Goal: Transaction & Acquisition: Purchase product/service

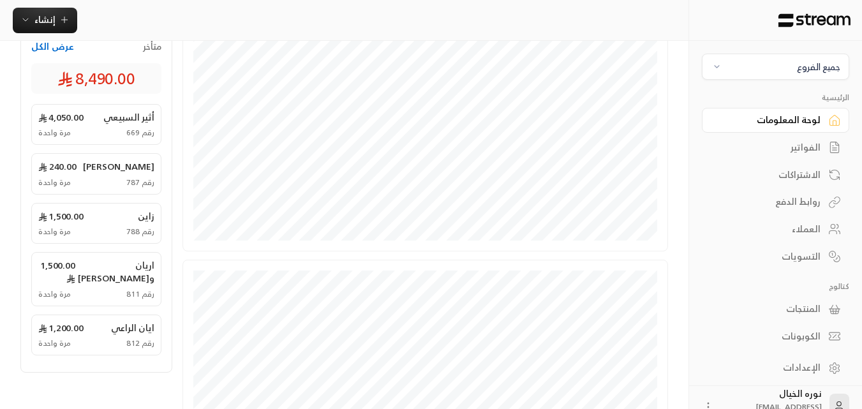
scroll to position [255, 0]
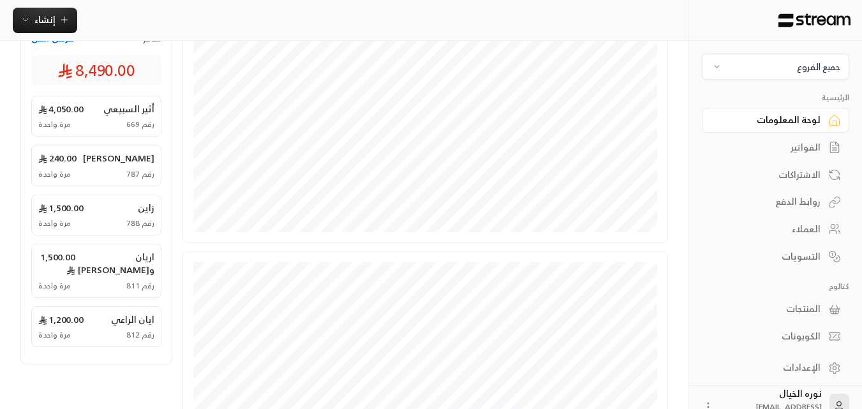
click at [815, 149] on div "الفواتير" at bounding box center [768, 147] width 103 height 13
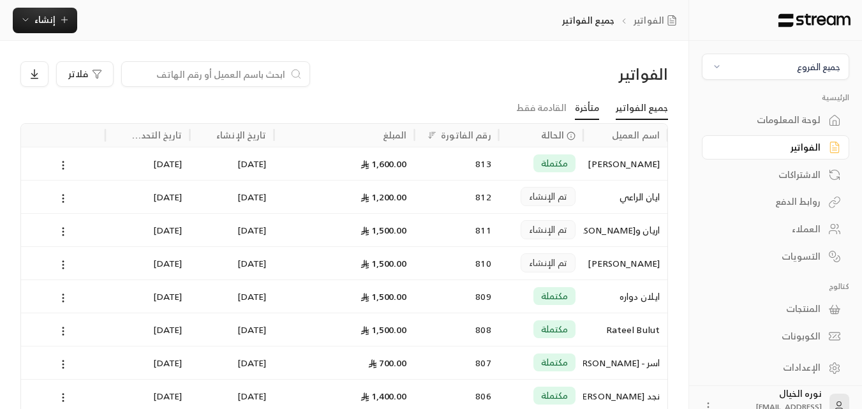
click at [597, 112] on link "متأخرة" at bounding box center [587, 108] width 24 height 23
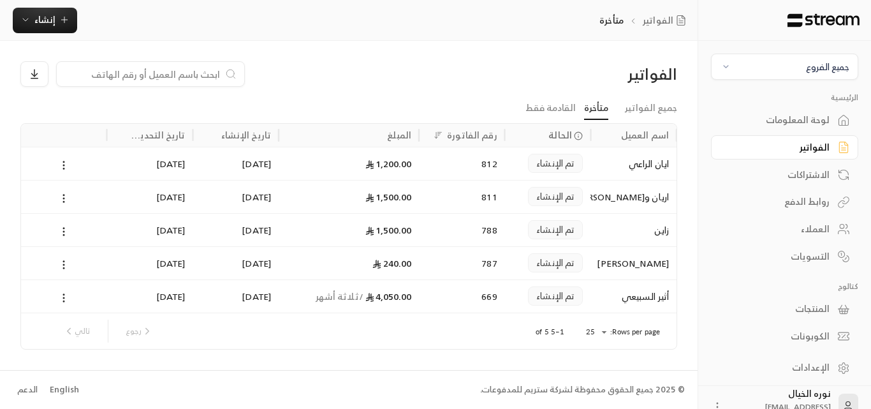
click at [654, 164] on div "ايان الراعي" at bounding box center [633, 163] width 71 height 33
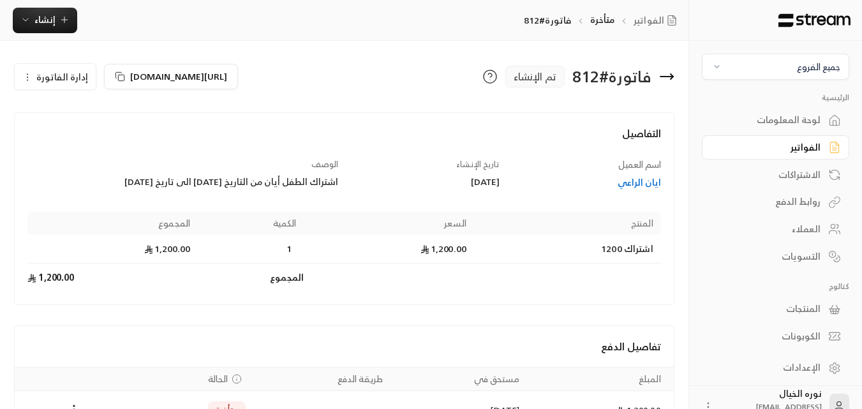
click at [55, 80] on span "إدارة الفاتورة" at bounding box center [62, 77] width 52 height 16
click at [182, 112] on div at bounding box center [344, 107] width 660 height 10
click at [54, 28] on button "إنشاء" at bounding box center [45, 21] width 64 height 26
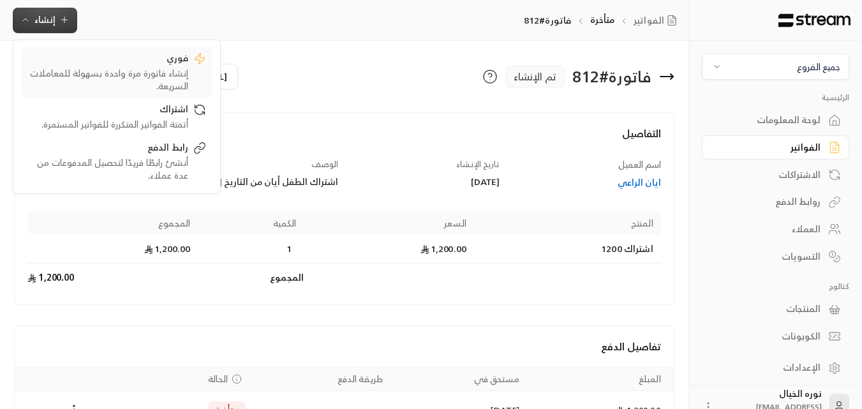
click at [147, 84] on div "إنشاء فاتورة مرة واحدة بسهولة للمعاملات السريعة." at bounding box center [107, 80] width 161 height 26
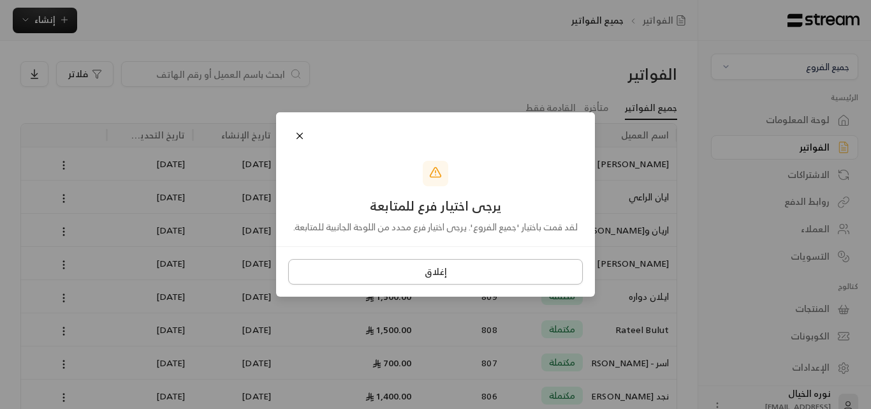
click at [441, 274] on button "إغلاق" at bounding box center [435, 272] width 295 height 26
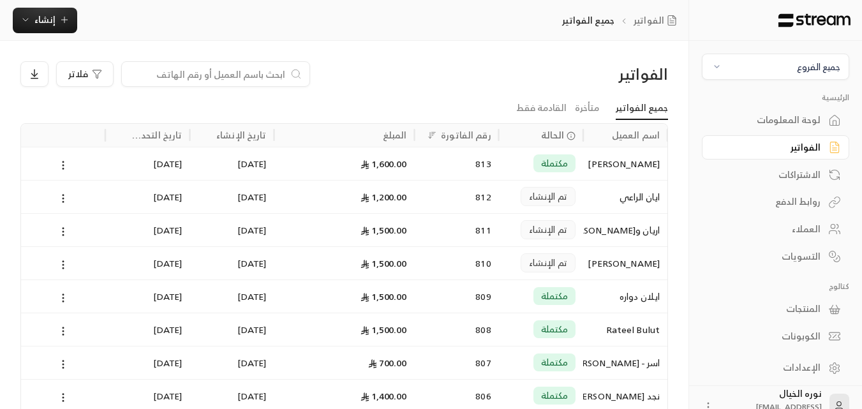
click at [777, 61] on span "جميع الفروع" at bounding box center [775, 66] width 131 height 15
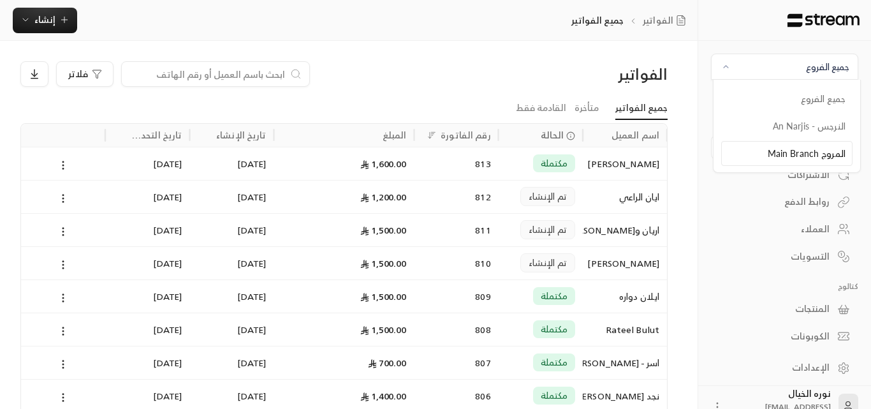
click at [821, 146] on li "المروج Main Branch" at bounding box center [786, 153] width 131 height 25
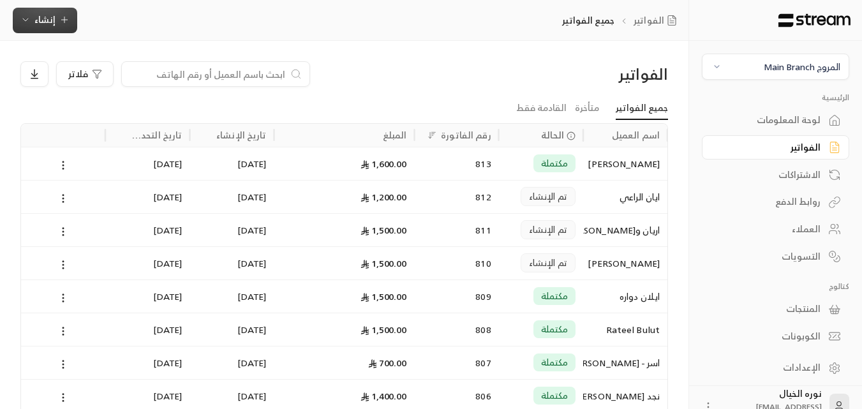
click at [59, 27] on span "إنشاء" at bounding box center [44, 19] width 49 height 16
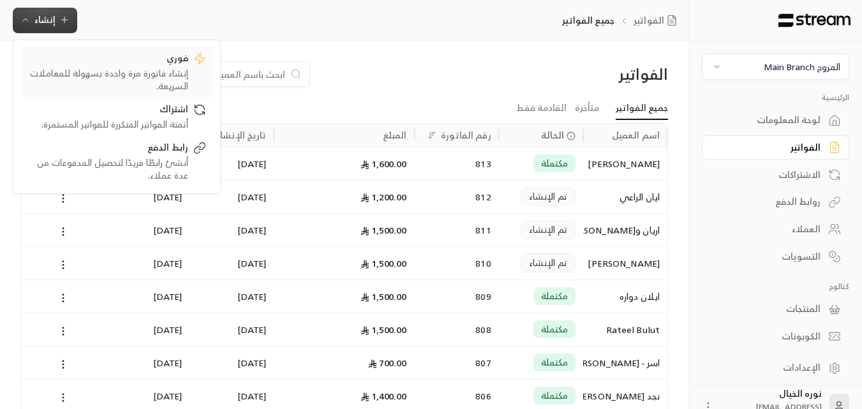
click at [174, 74] on div "إنشاء فاتورة مرة واحدة بسهولة للمعاملات السريعة." at bounding box center [107, 80] width 161 height 26
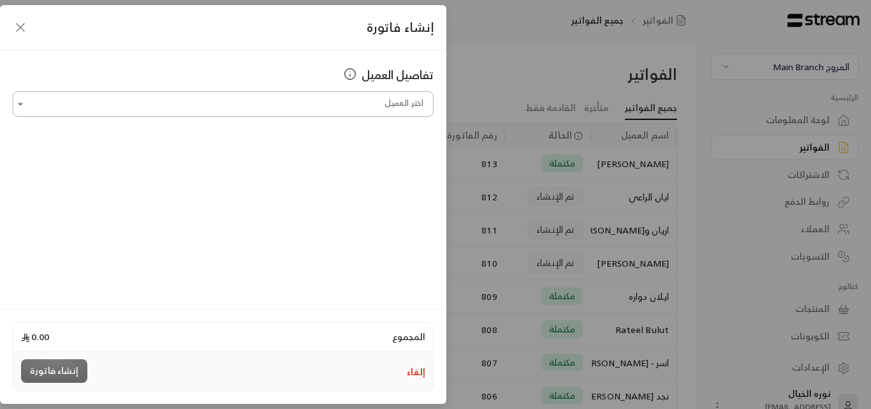
click at [358, 106] on input "اختر العميل" at bounding box center [223, 104] width 421 height 22
type input "*"
click at [355, 175] on span "[PHONE_NUMBER]" at bounding box center [329, 172] width 84 height 15
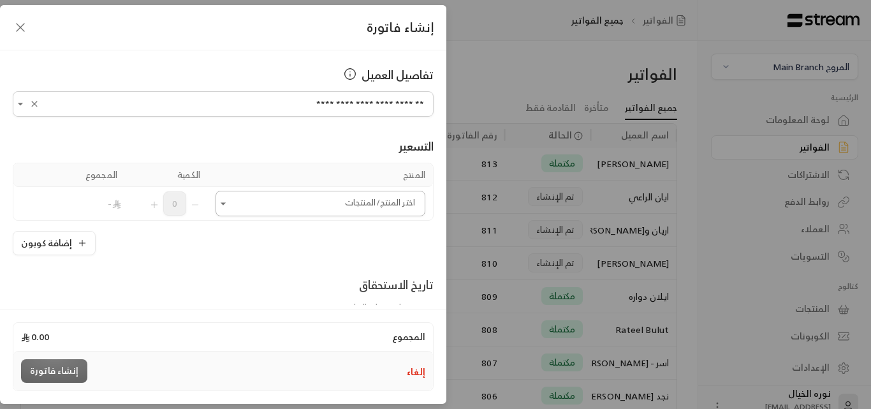
type input "**********"
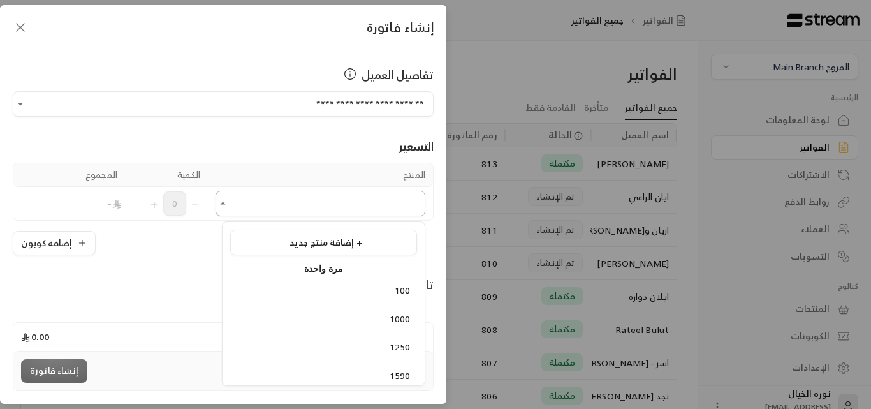
click at [328, 209] on input "اختر العميل" at bounding box center [321, 204] width 210 height 22
click at [325, 239] on span "إضافة منتج جديد +" at bounding box center [326, 242] width 73 height 16
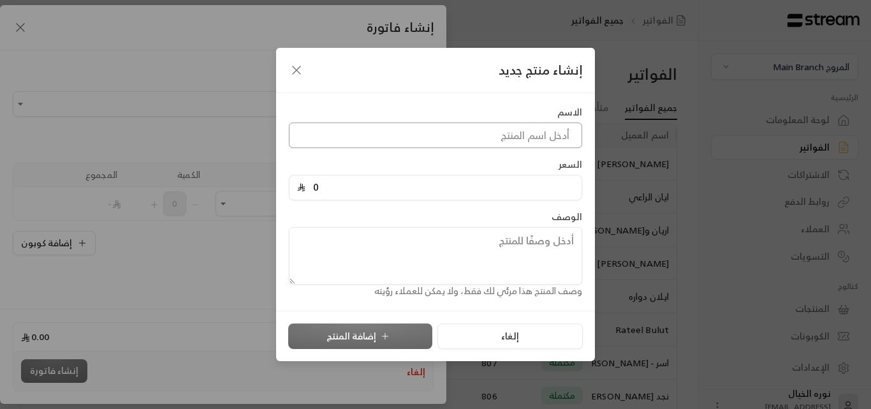
click at [497, 131] on input at bounding box center [435, 135] width 293 height 26
type input "ـ"
type input "تأخير عن ساعة الخروج"
click at [367, 184] on input "0" at bounding box center [439, 187] width 269 height 24
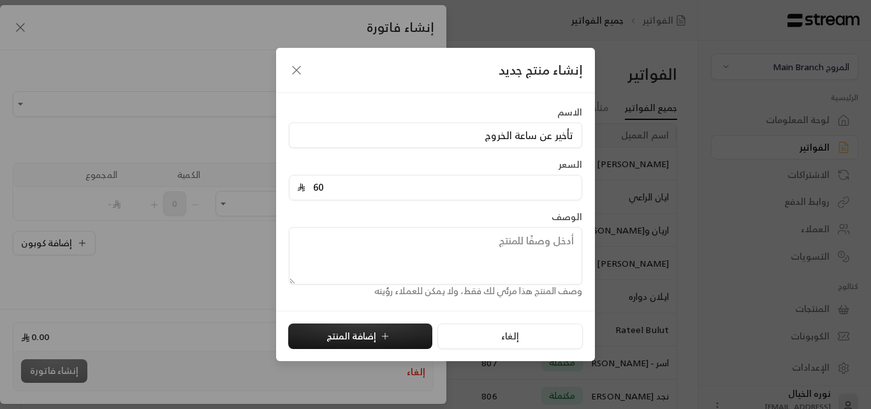
click at [367, 184] on input "60" at bounding box center [439, 187] width 269 height 24
type input "60"
click at [448, 245] on textarea at bounding box center [435, 255] width 293 height 57
click at [346, 325] on button "إضافة المنتج" at bounding box center [360, 336] width 144 height 26
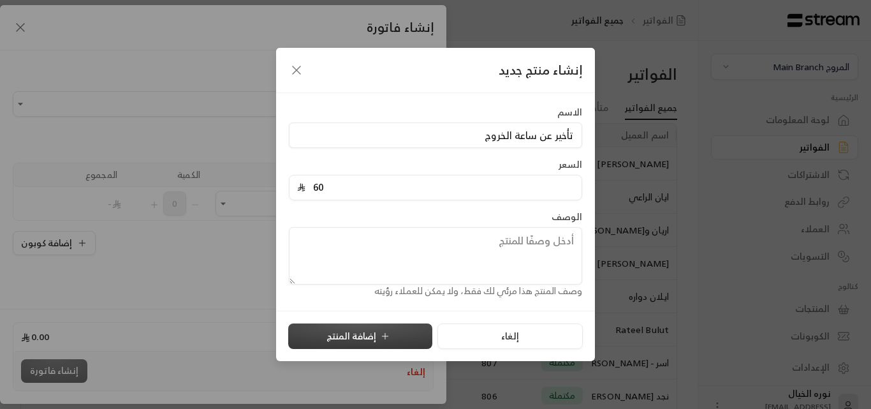
type input "0"
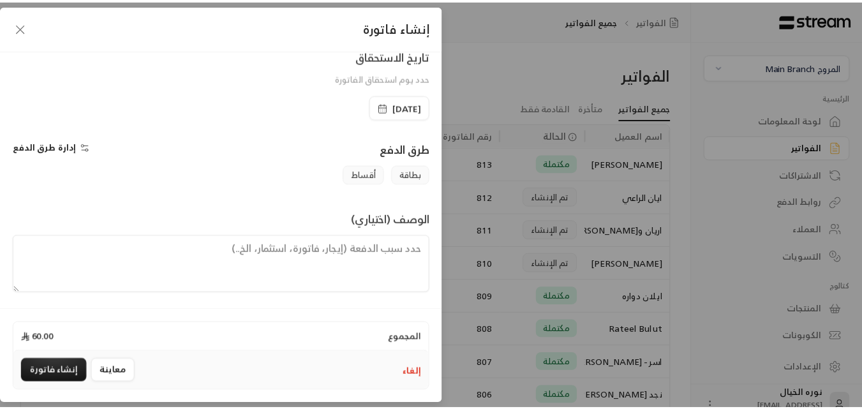
scroll to position [266, 0]
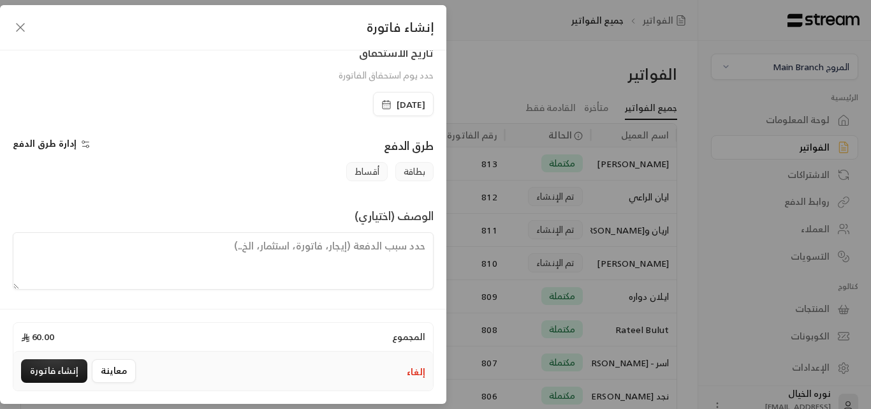
click at [358, 258] on textarea at bounding box center [223, 260] width 421 height 57
type textarea "ـ"
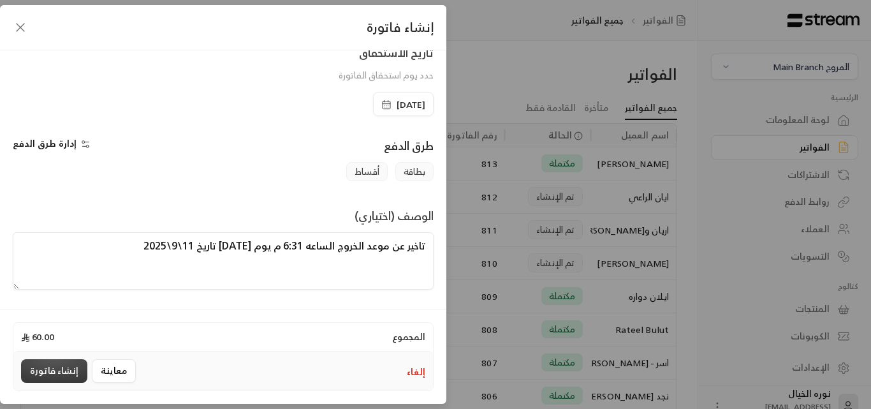
type textarea "تاخير عن موعد الخروج الساعه 6:31 م يوم [DATE] تاريخ 11\9\2025"
click at [51, 371] on button "إنشاء فاتورة" at bounding box center [54, 371] width 66 height 24
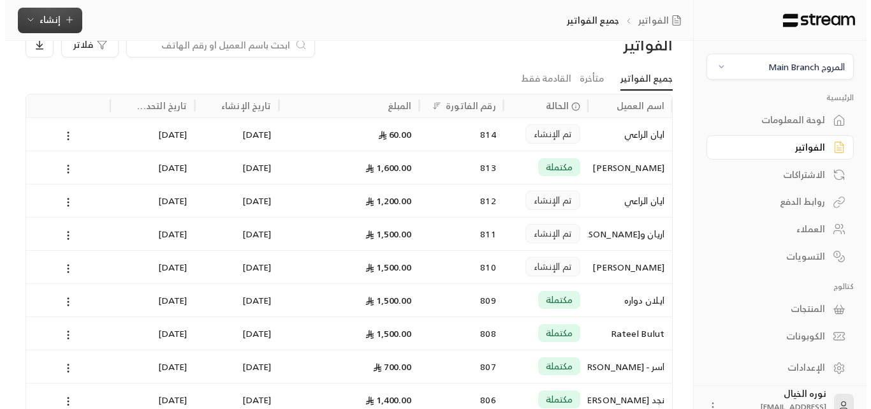
scroll to position [0, 0]
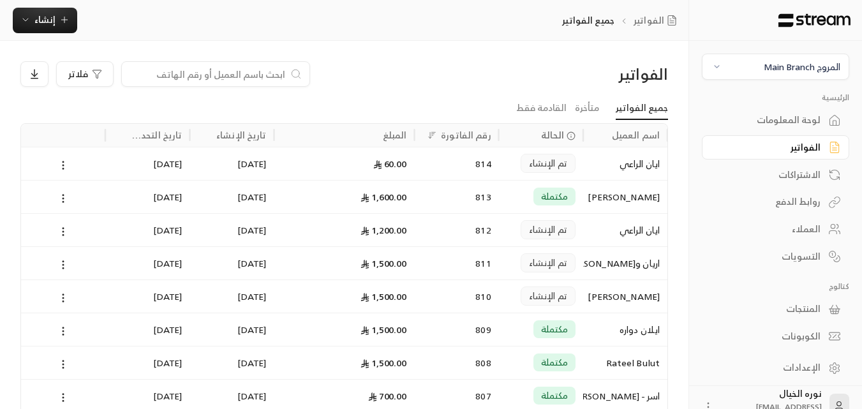
click at [283, 80] on input at bounding box center [207, 74] width 156 height 14
type input "[PERSON_NAME]"
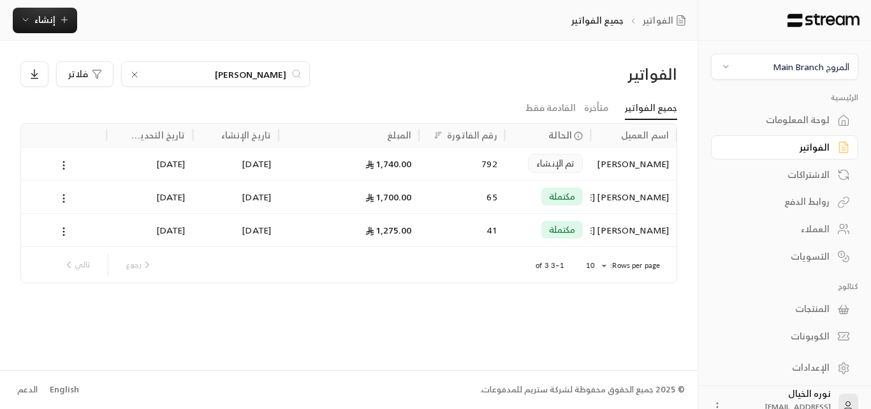
click at [277, 75] on input "[PERSON_NAME]" at bounding box center [216, 74] width 142 height 14
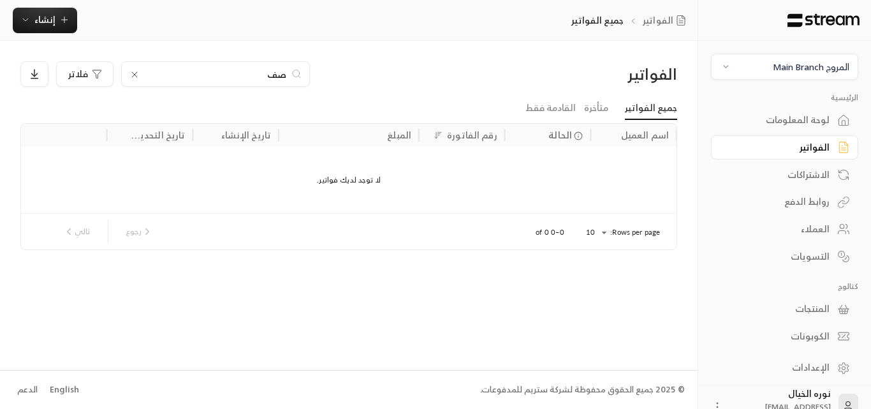
type input "ص"
type input "saf"
click at [33, 18] on span "إنشاء" at bounding box center [44, 19] width 49 height 16
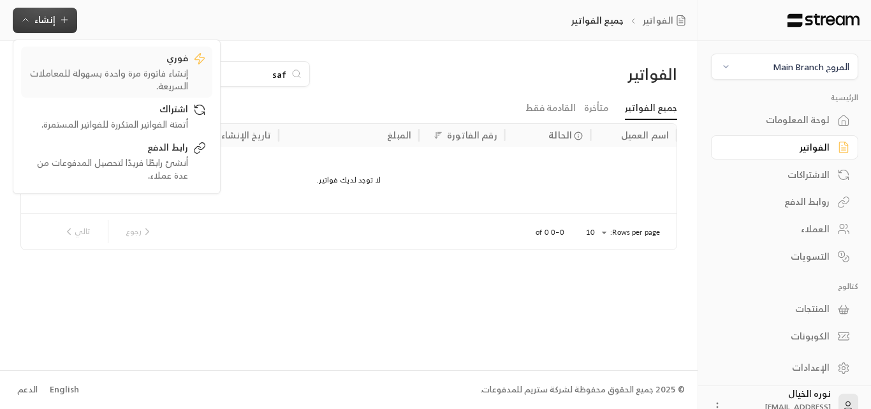
click at [140, 68] on div "إنشاء فاتورة مرة واحدة بسهولة للمعاملات السريعة." at bounding box center [107, 80] width 161 height 26
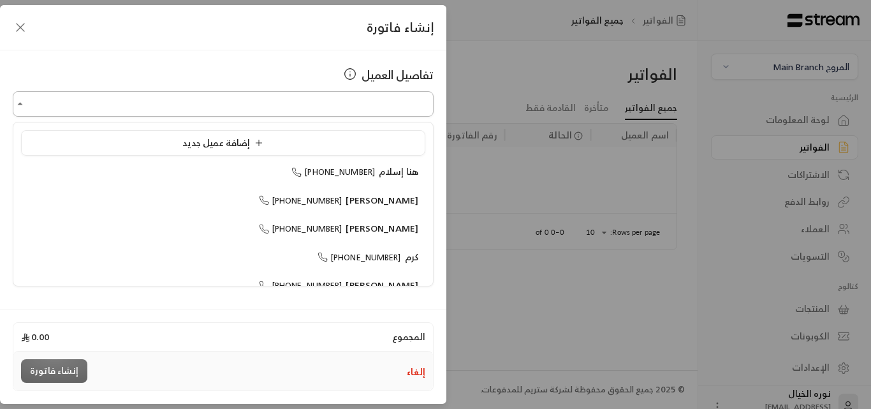
click at [355, 97] on input "اختر العميل" at bounding box center [223, 104] width 421 height 22
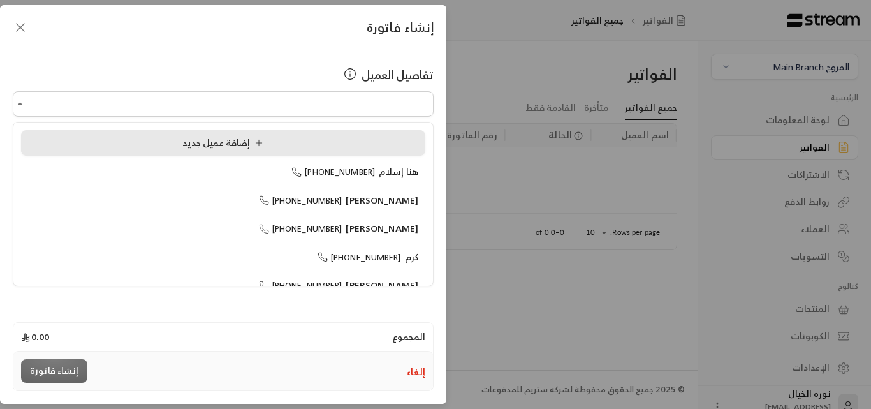
click at [191, 143] on span "إضافة عميل جديد" at bounding box center [225, 143] width 86 height 16
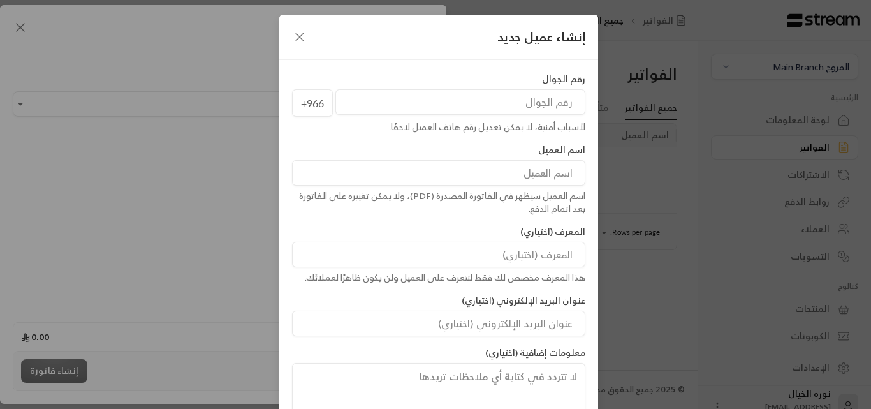
click at [429, 106] on input "tel" at bounding box center [460, 102] width 250 height 26
click at [572, 99] on input "501200970" at bounding box center [460, 102] width 250 height 26
click at [563, 103] on input "501200970" at bounding box center [460, 102] width 250 height 26
click at [549, 104] on input "501200970" at bounding box center [460, 102] width 250 height 26
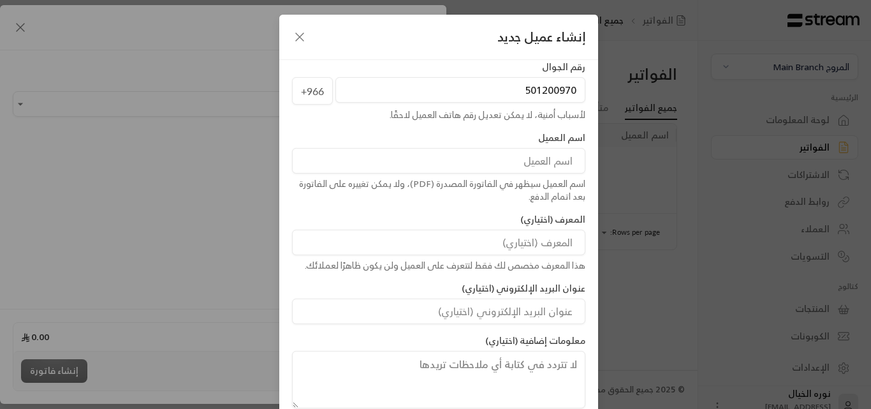
scroll to position [16, 0]
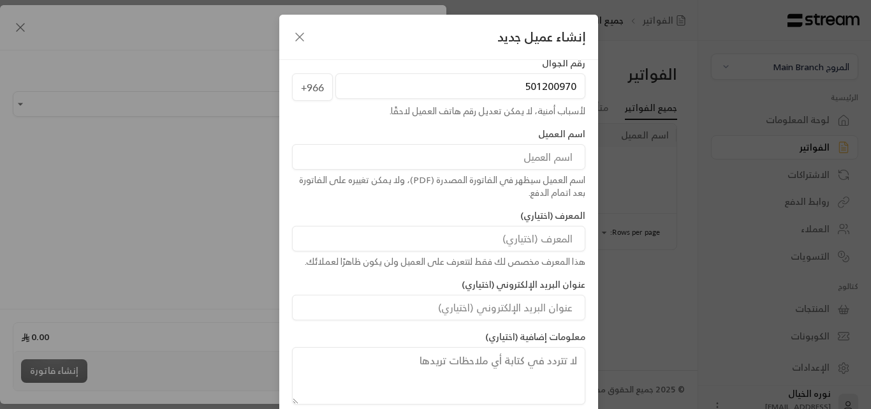
type input "501200970"
click at [480, 166] on input at bounding box center [438, 157] width 293 height 26
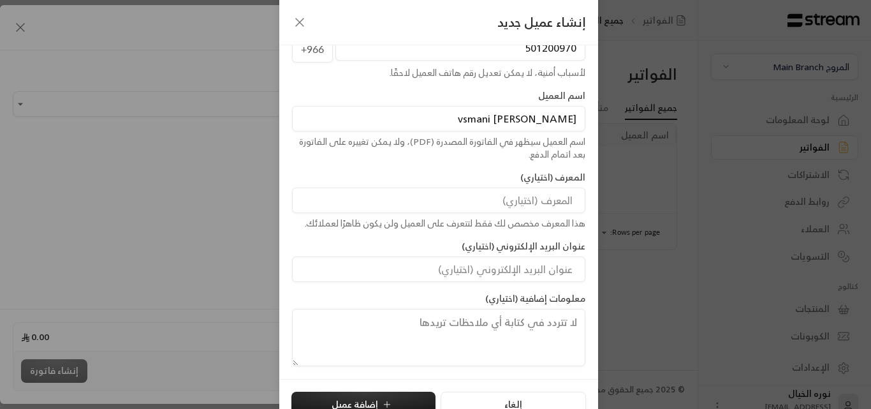
scroll to position [73, 0]
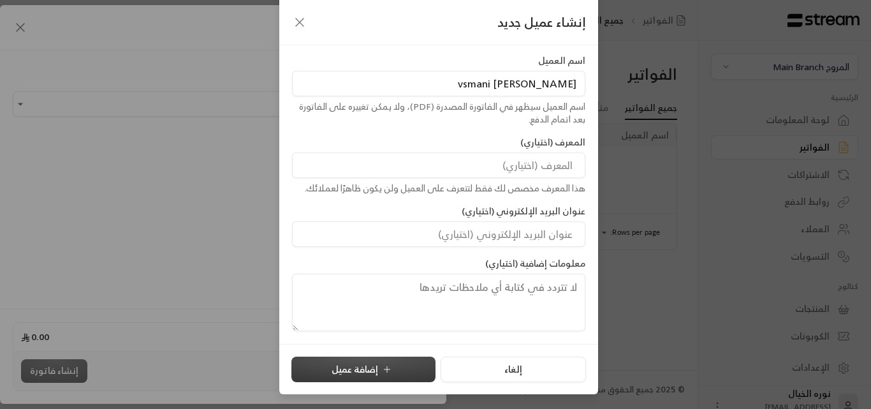
type input "[PERSON_NAME] vsmani"
click at [355, 367] on button "إضافة عميل" at bounding box center [363, 370] width 144 height 26
type input "**********"
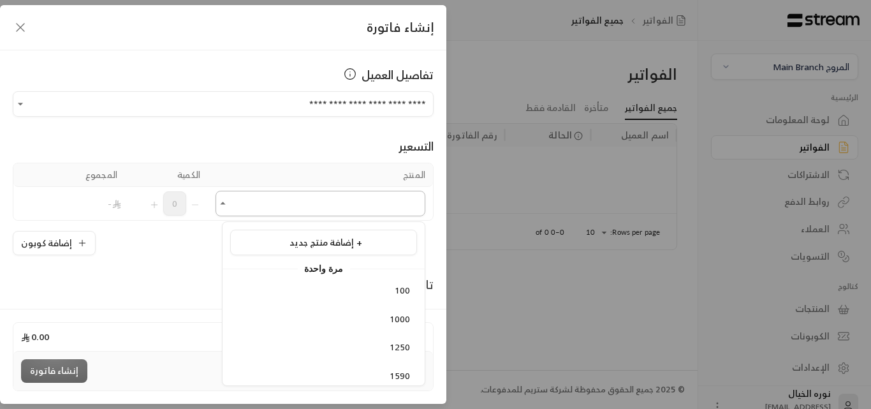
click at [321, 210] on input "اختر العميل" at bounding box center [321, 204] width 210 height 22
click at [311, 244] on span "إضافة منتج جديد +" at bounding box center [326, 242] width 73 height 16
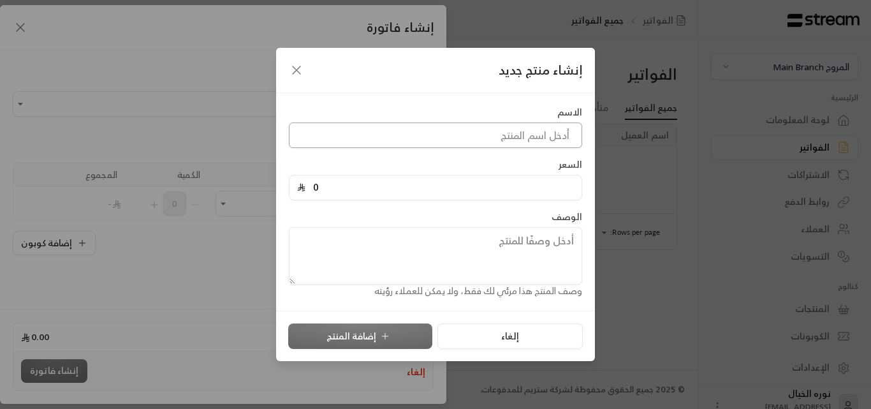
click at [478, 146] on input at bounding box center [435, 135] width 293 height 26
type input "l"
type input "مسائي After school"
click at [378, 186] on input "0" at bounding box center [439, 187] width 269 height 24
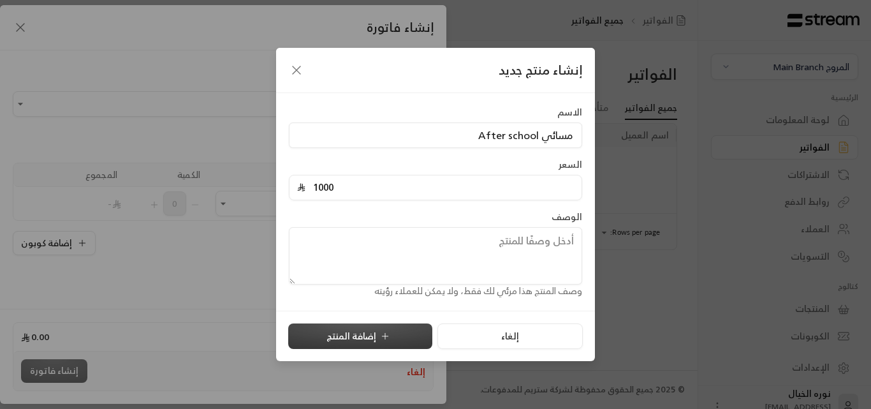
type input "1000"
click at [342, 342] on button "إضافة المنتج" at bounding box center [360, 336] width 144 height 26
type input "0"
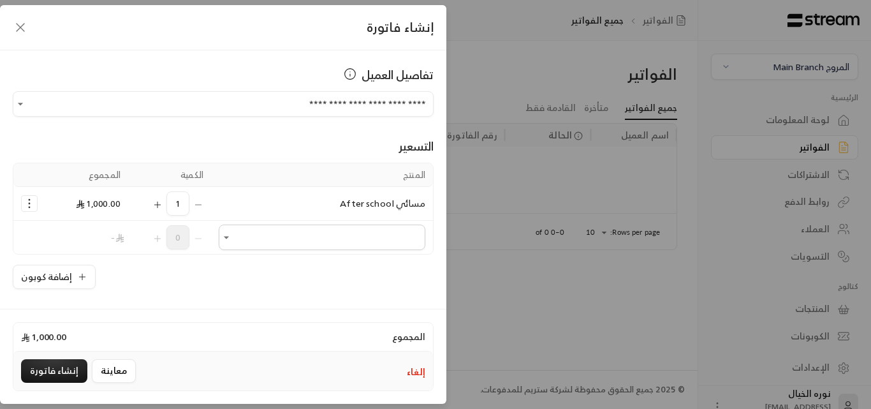
scroll to position [128, 0]
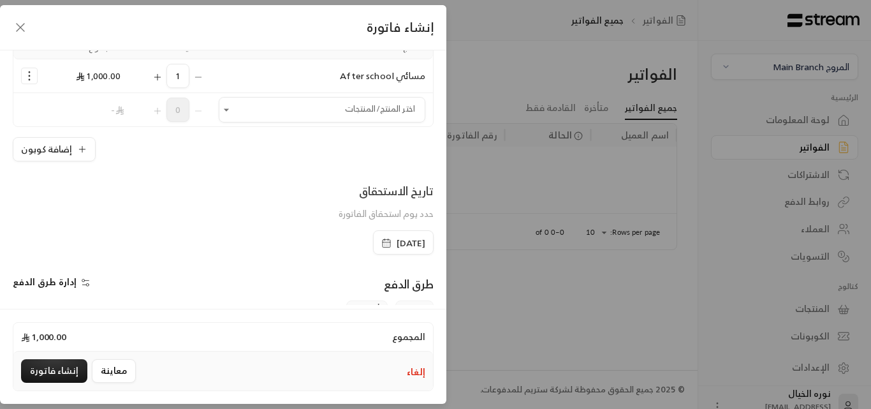
click at [381, 244] on icon "button" at bounding box center [386, 243] width 10 height 10
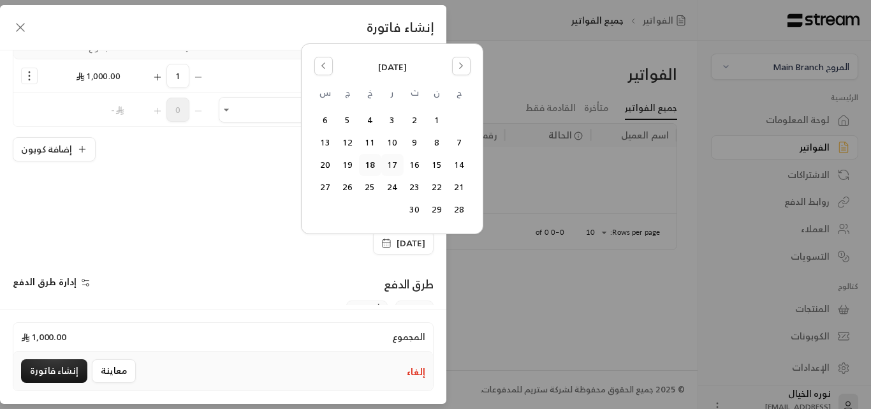
click at [388, 163] on button "17" at bounding box center [392, 164] width 21 height 21
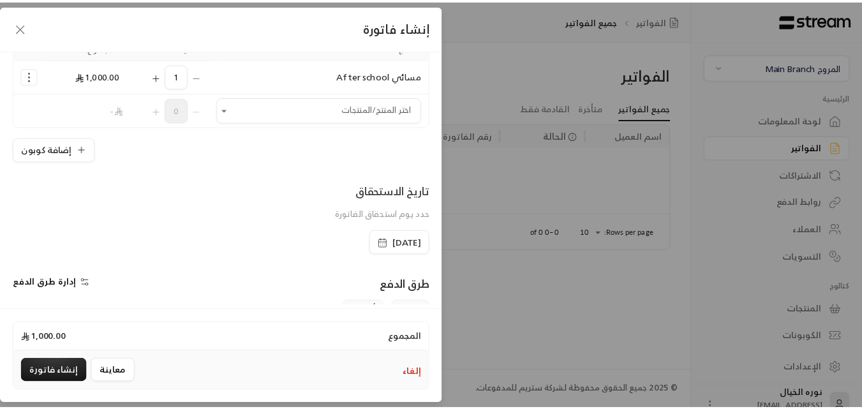
scroll to position [266, 0]
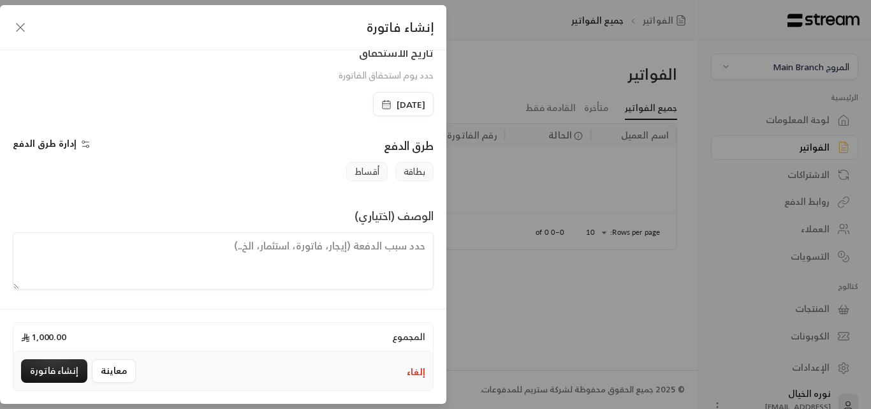
click at [388, 257] on textarea at bounding box center [223, 260] width 421 height 57
type textarea "after school fees from [DATE] to [DATE]"
click at [50, 378] on button "إنشاء فاتورة" at bounding box center [54, 371] width 66 height 24
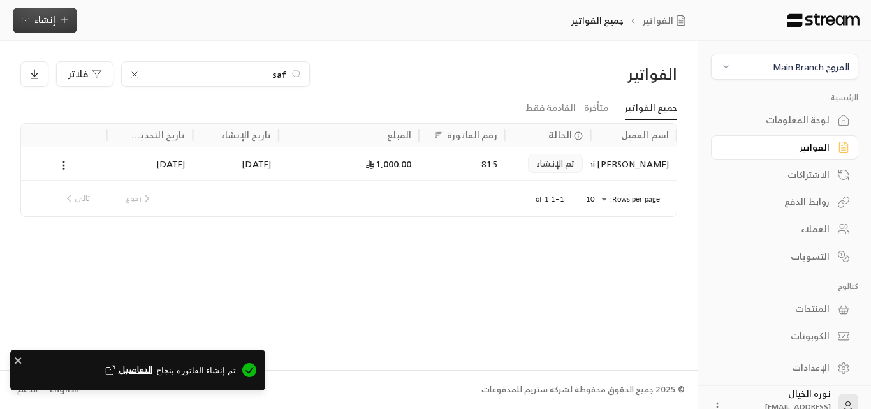
click at [54, 20] on span "إنشاء" at bounding box center [44, 19] width 21 height 16
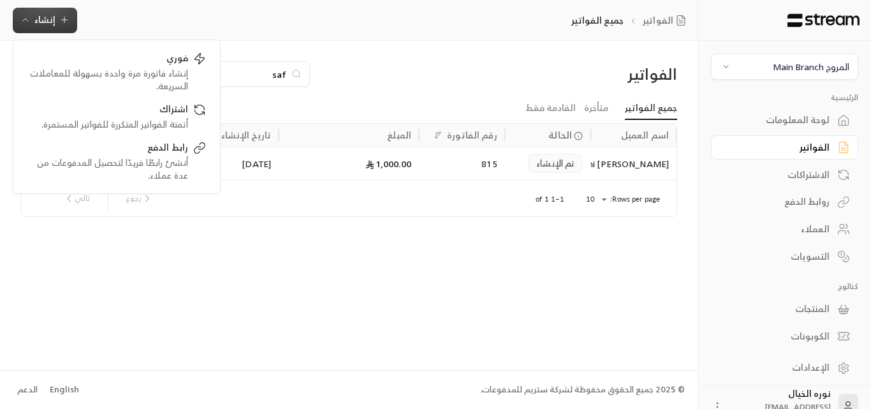
click at [457, 65] on div "saf فلاتر" at bounding box center [265, 74] width 490 height 26
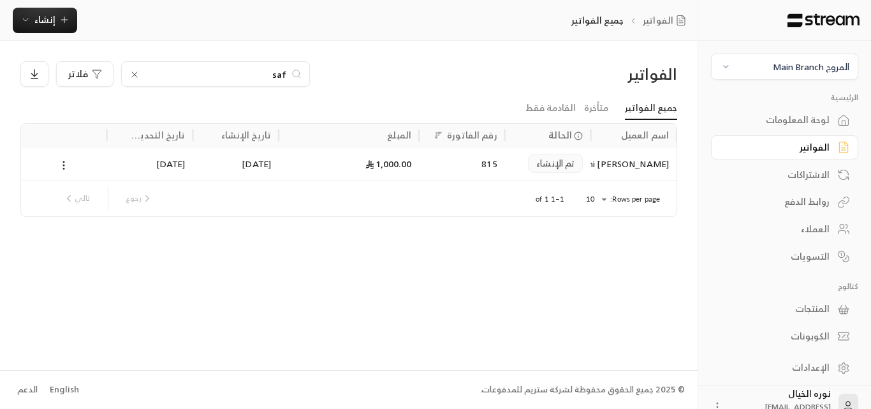
click at [256, 79] on input "saf" at bounding box center [216, 74] width 142 height 14
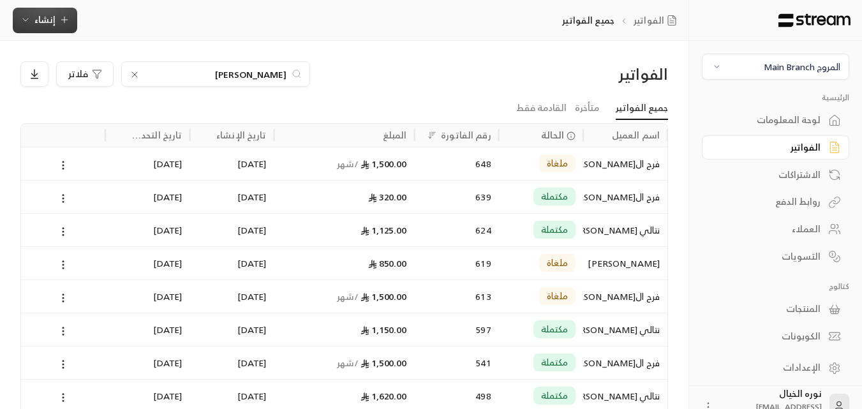
type input "[PERSON_NAME]"
click at [65, 17] on icon "button" at bounding box center [64, 20] width 10 height 10
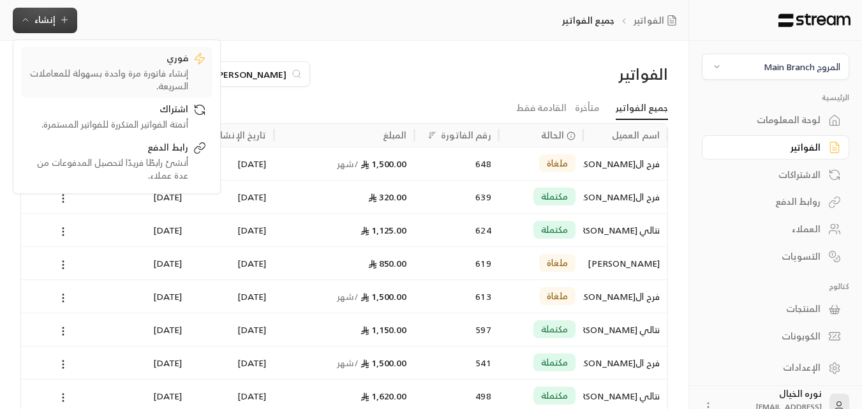
click at [156, 64] on div "فوري" at bounding box center [107, 59] width 161 height 15
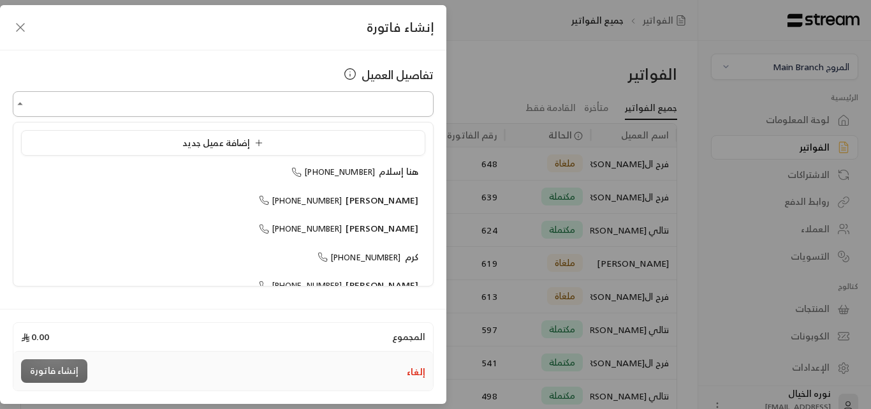
click at [239, 103] on input "اختر العميل" at bounding box center [223, 104] width 421 height 22
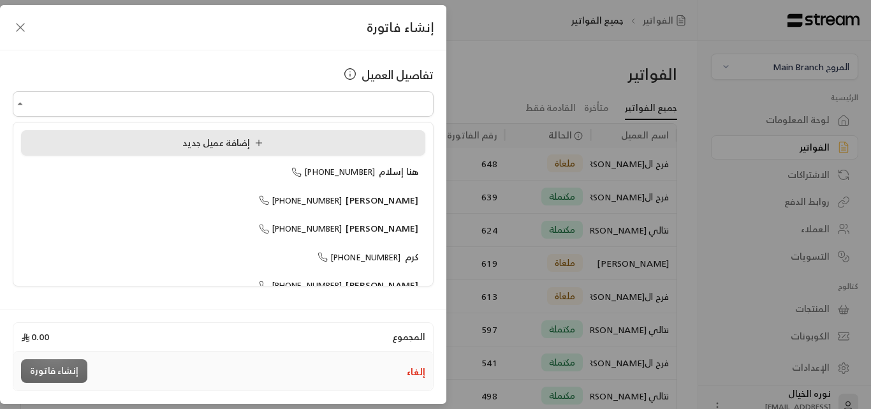
click at [184, 145] on span "إضافة عميل جديد" at bounding box center [224, 143] width 90 height 15
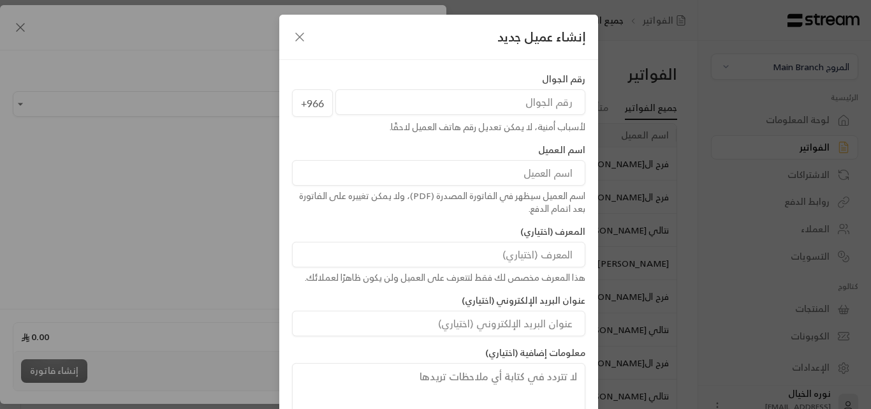
click at [477, 108] on input "tel" at bounding box center [460, 102] width 250 height 26
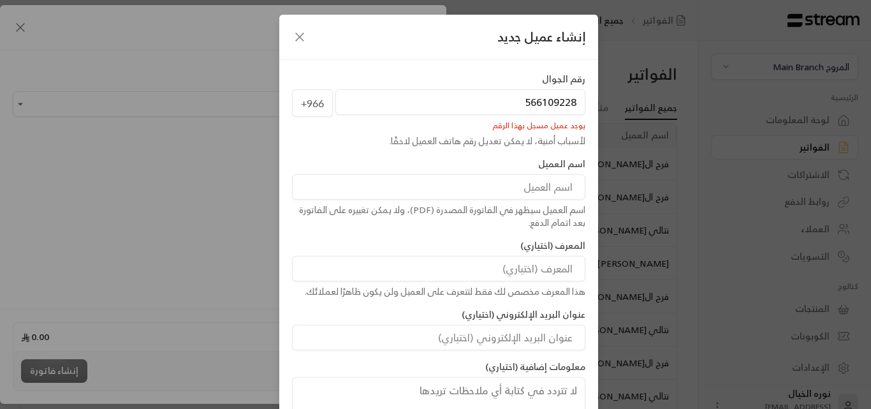
type input "566109228"
click at [304, 35] on icon "button" at bounding box center [300, 37] width 8 height 8
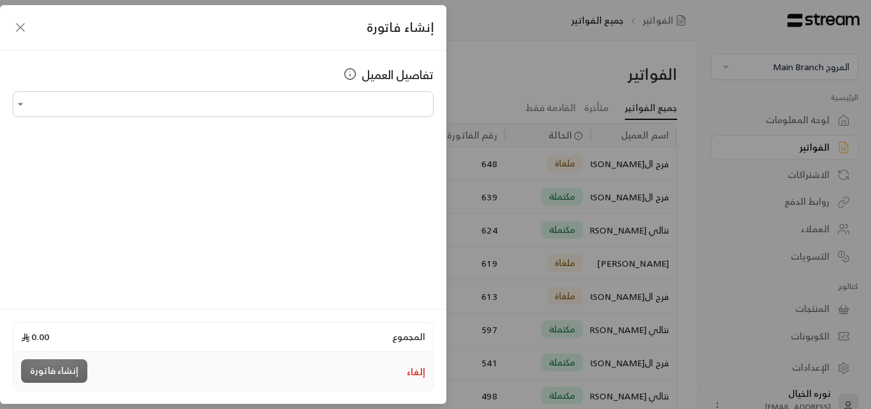
click at [10, 26] on div "إنشاء فاتورة" at bounding box center [223, 27] width 446 height 45
click at [26, 26] on icon "button" at bounding box center [20, 27] width 15 height 15
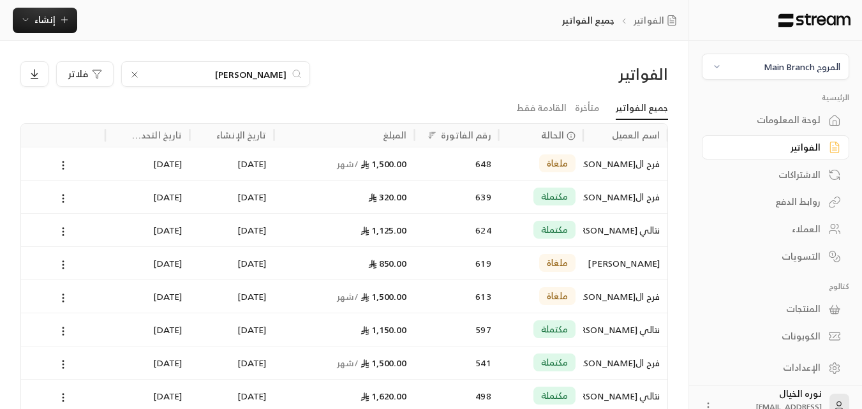
click at [274, 75] on input "[PERSON_NAME]" at bounding box center [216, 74] width 142 height 14
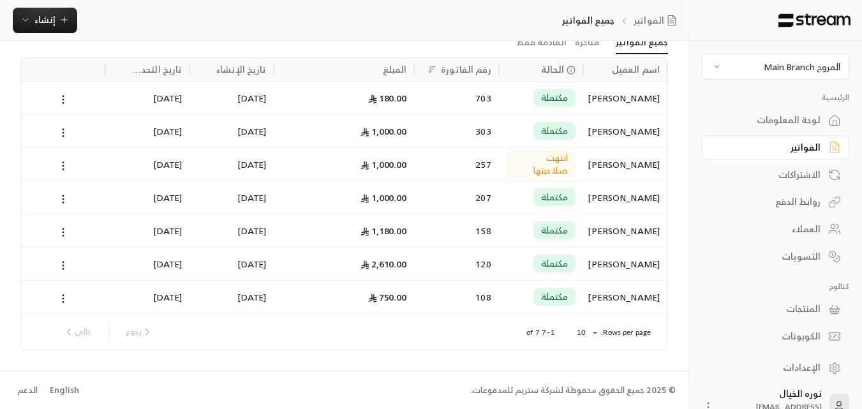
scroll to position [66, 0]
type input "ال[PERSON_NAME]"
click at [323, 270] on div "2,610.00" at bounding box center [344, 263] width 125 height 33
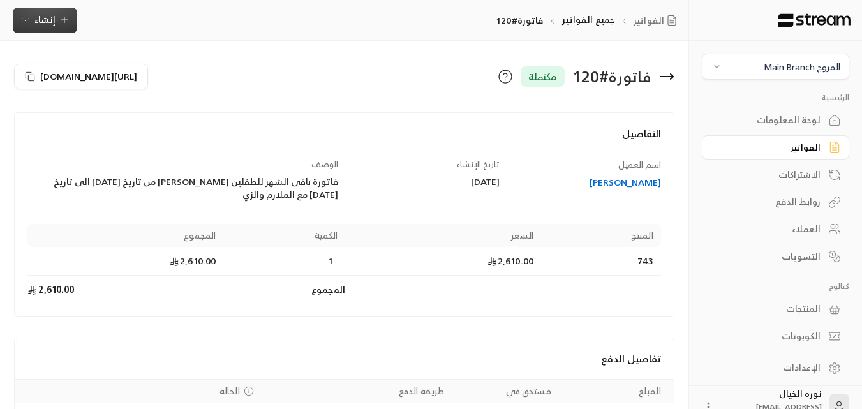
click at [33, 24] on span "إنشاء" at bounding box center [44, 19] width 49 height 16
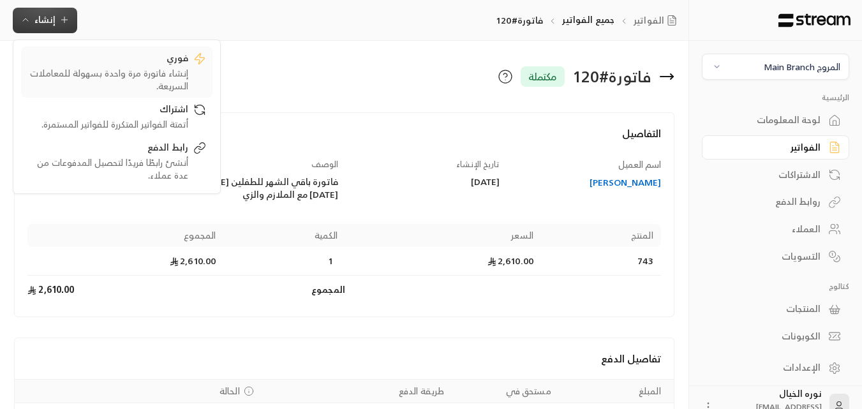
click at [114, 62] on div "فوري" at bounding box center [107, 59] width 161 height 15
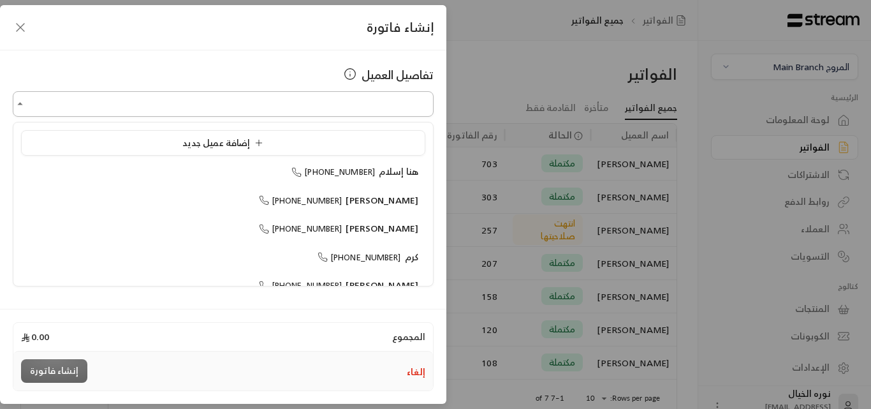
click at [316, 95] on input "اختر العميل" at bounding box center [223, 104] width 421 height 22
click at [350, 254] on span "[PERSON_NAME]" at bounding box center [382, 257] width 73 height 16
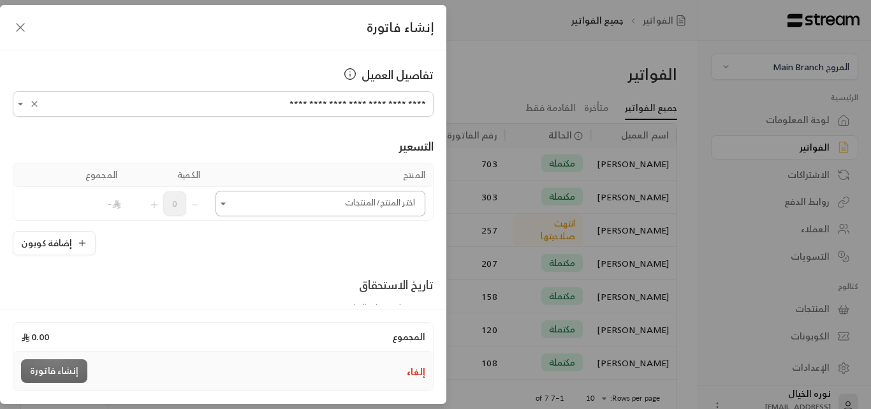
type input "**********"
click at [303, 196] on input "اختر العميل" at bounding box center [321, 204] width 210 height 22
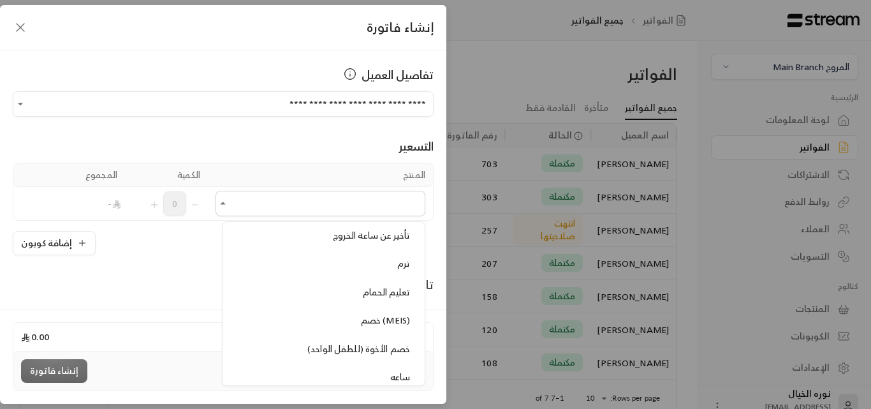
scroll to position [1339, 0]
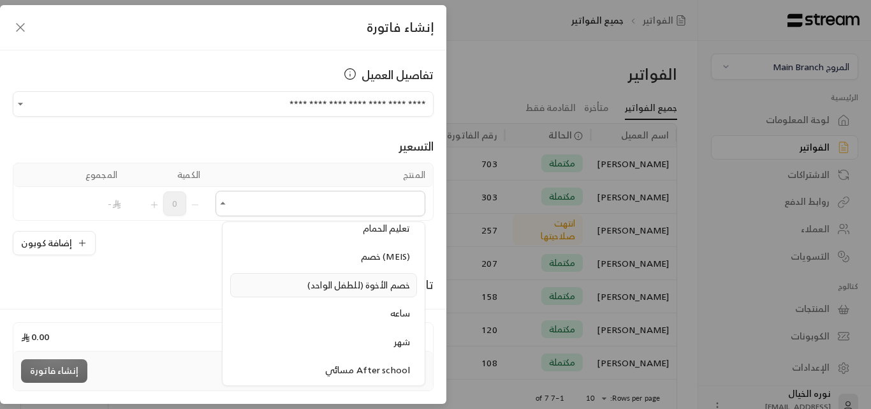
click at [347, 285] on span "خصم الأخوة (للطفل الواحد)" at bounding box center [358, 285] width 103 height 16
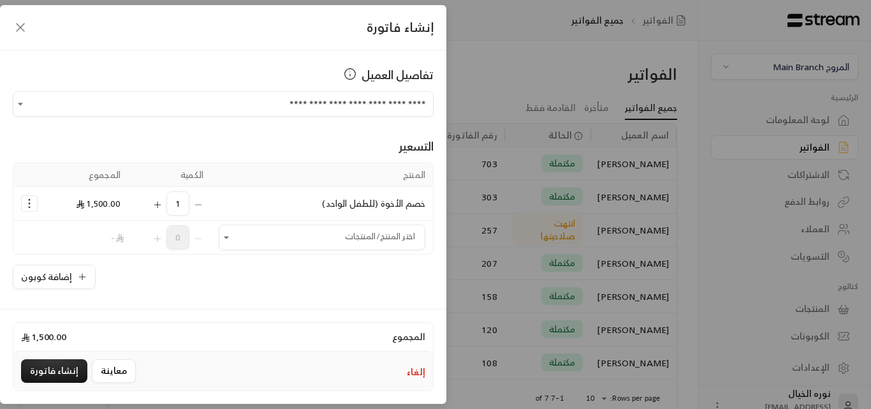
click at [160, 202] on icon "Selected Products" at bounding box center [157, 205] width 10 height 10
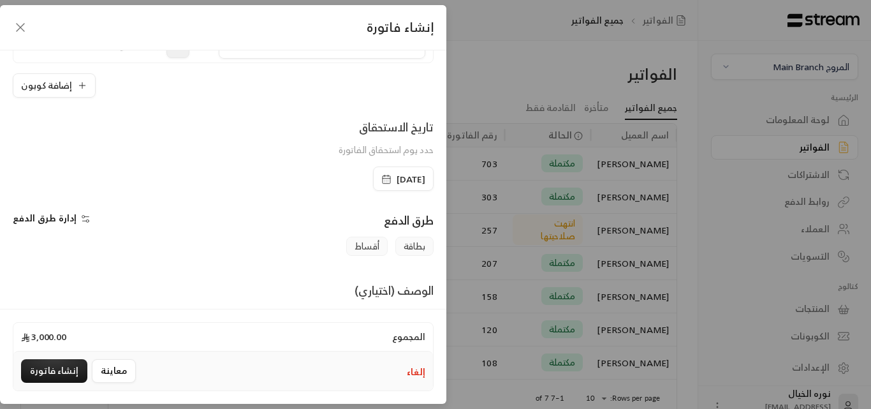
scroll to position [266, 0]
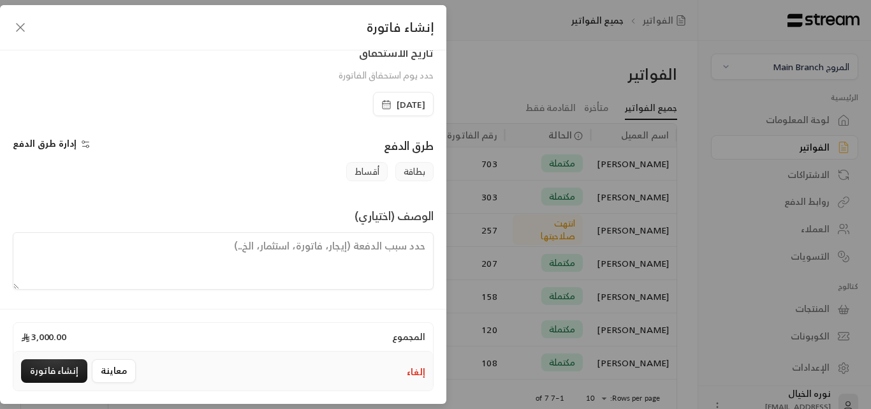
click at [381, 109] on icon "button" at bounding box center [386, 104] width 10 height 10
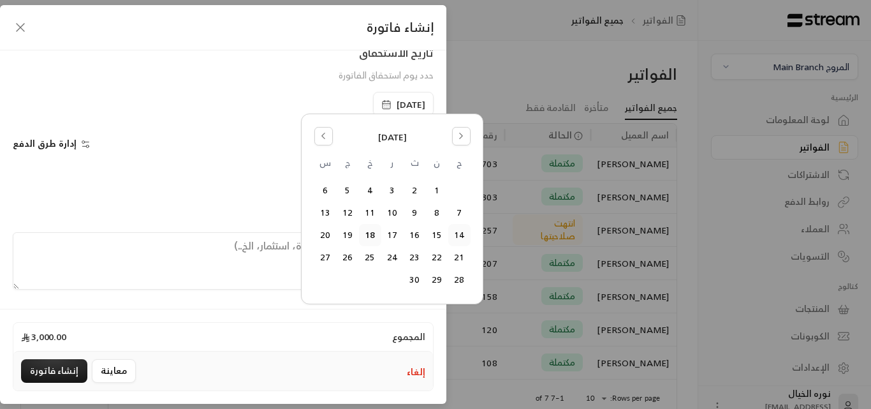
click at [458, 235] on button "14" at bounding box center [459, 234] width 21 height 21
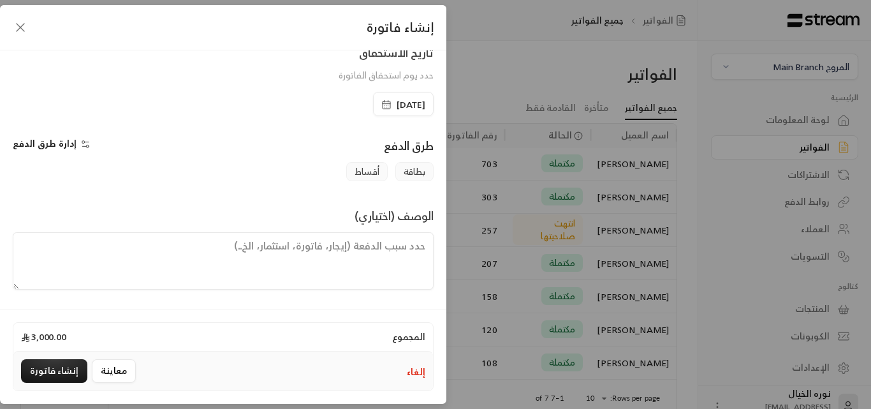
click at [353, 267] on textarea at bounding box center [223, 260] width 421 height 57
type textarea "اشتراك شهر من تاريخ 14\9\2025 الى تاريخ 13\10\2025"
click at [57, 367] on button "إنشاء فاتورة" at bounding box center [54, 371] width 66 height 24
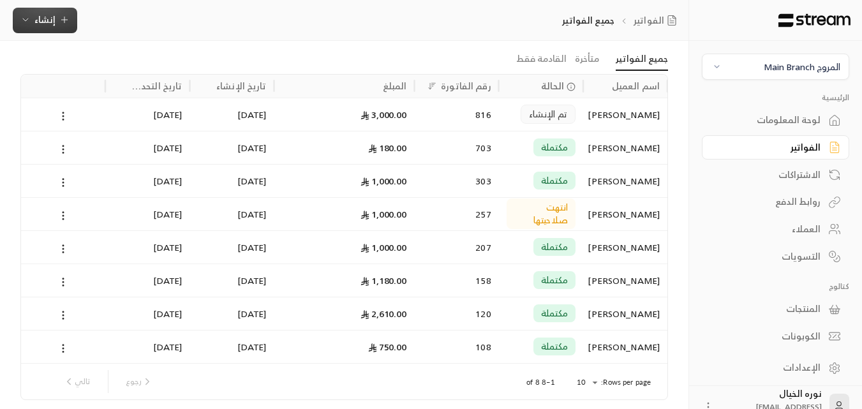
scroll to position [99, 0]
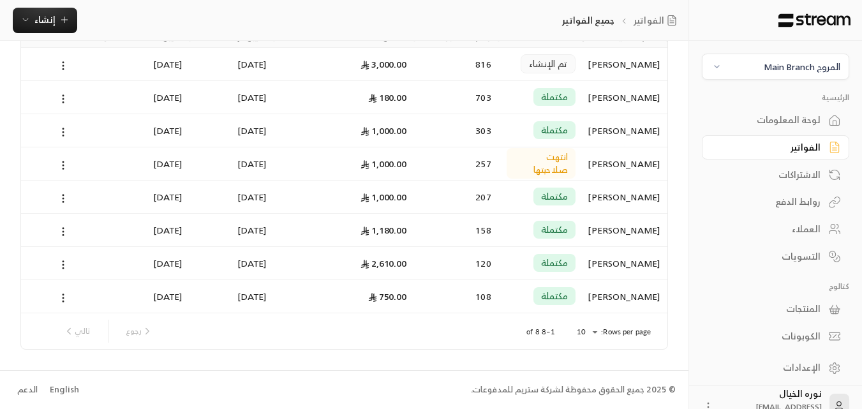
click at [591, 165] on div "[PERSON_NAME]" at bounding box center [625, 163] width 69 height 33
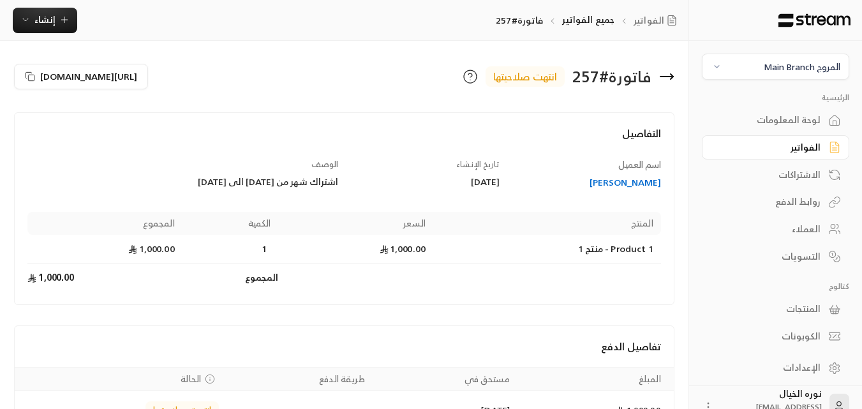
click at [800, 145] on div "الفواتير" at bounding box center [768, 147] width 103 height 13
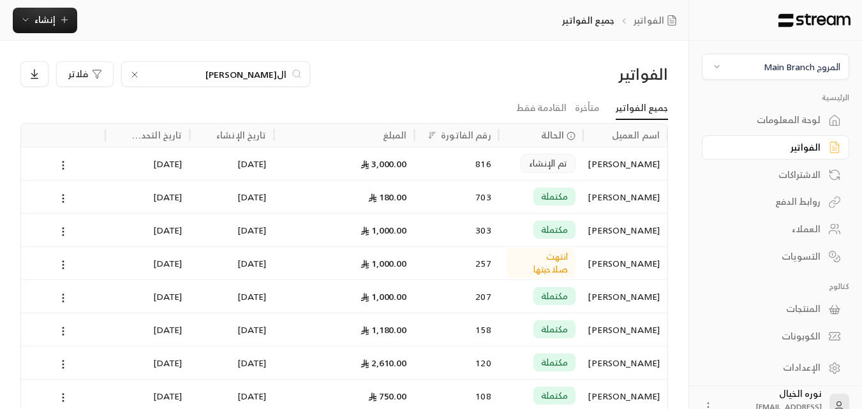
click at [136, 75] on icon at bounding box center [134, 75] width 10 height 10
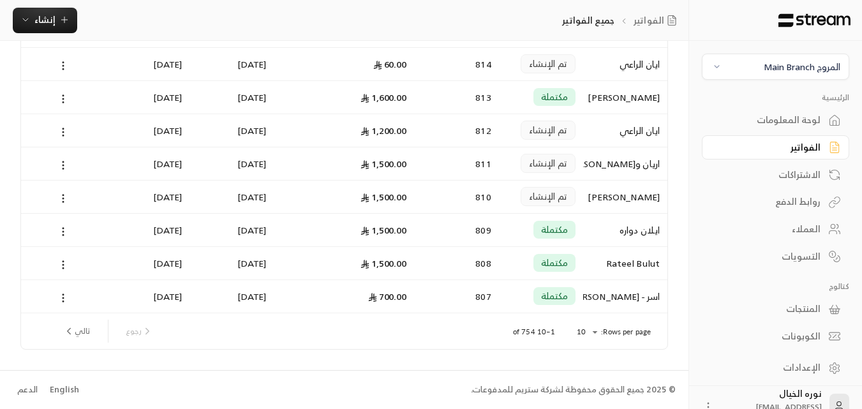
scroll to position [166, 0]
click at [77, 330] on button "تالي" at bounding box center [76, 331] width 37 height 22
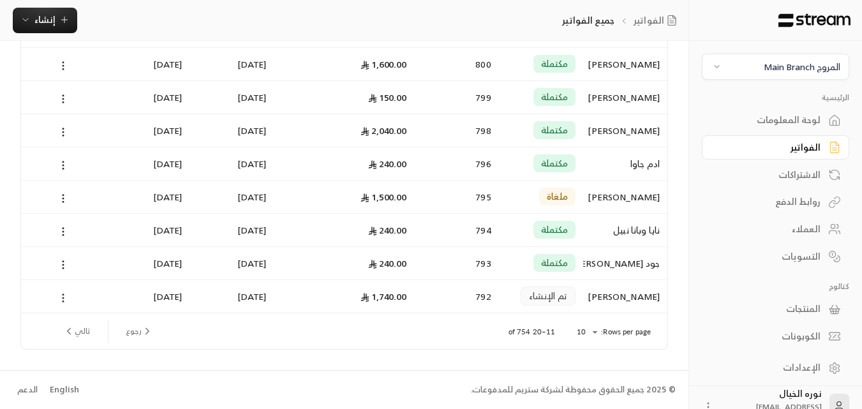
click at [81, 332] on button "تالي" at bounding box center [76, 331] width 37 height 22
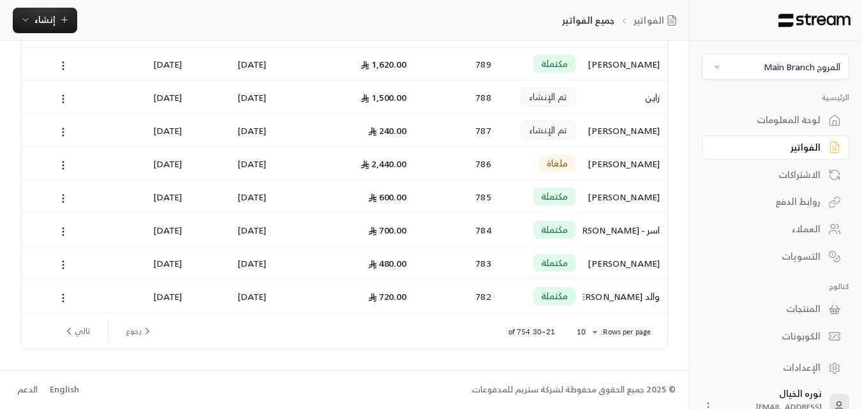
click at [85, 334] on button "تالي" at bounding box center [76, 331] width 37 height 22
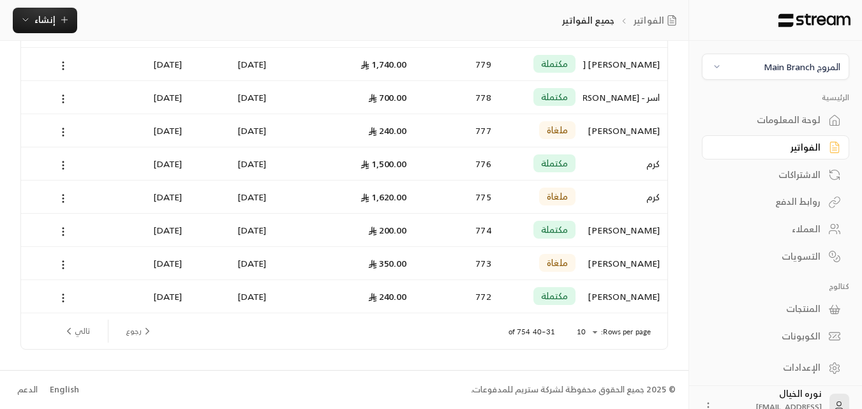
scroll to position [0, 0]
